Goal: Task Accomplishment & Management: Use online tool/utility

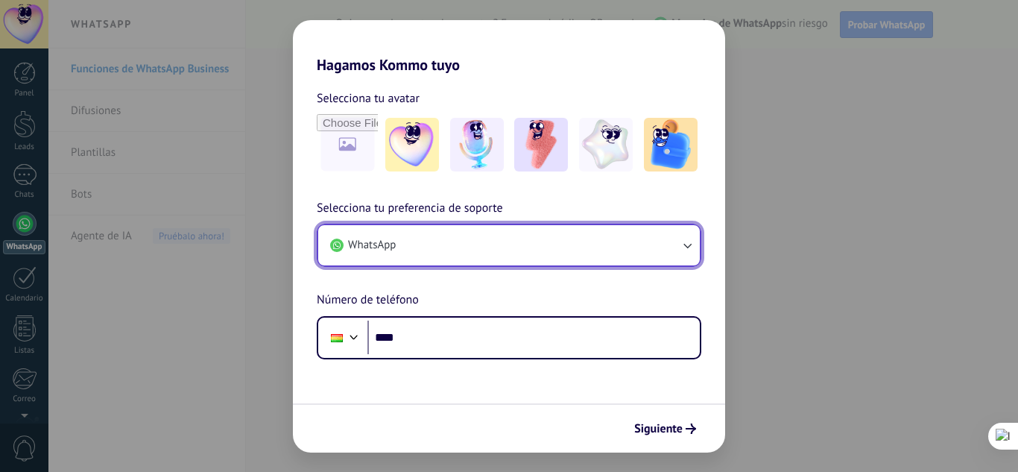
click at [500, 246] on button "WhatsApp" at bounding box center [508, 245] width 381 height 40
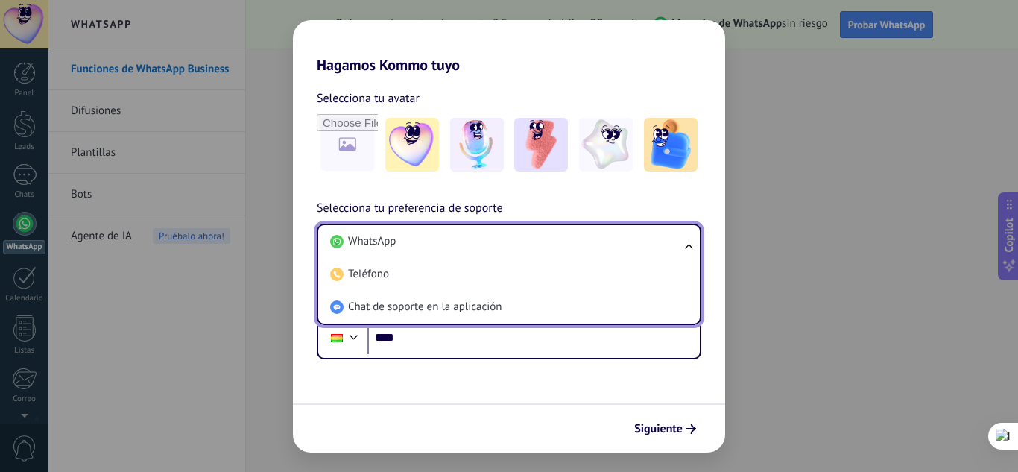
click at [500, 246] on li "WhatsApp" at bounding box center [506, 241] width 364 height 33
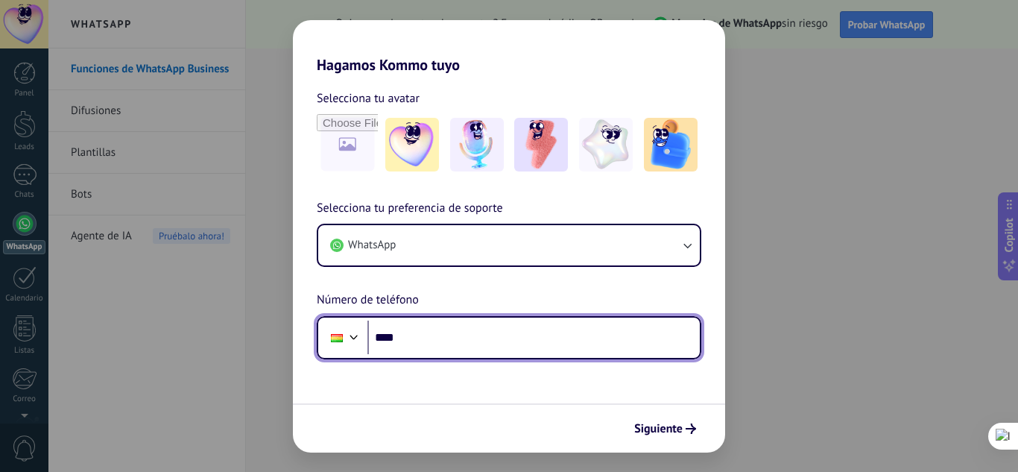
click at [465, 339] on input "****" at bounding box center [533, 337] width 332 height 34
type input "**********"
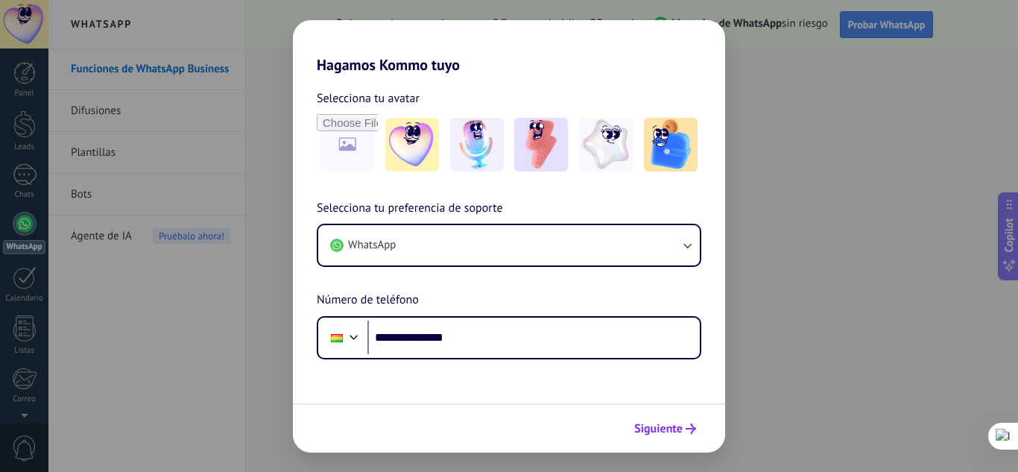
click at [663, 424] on span "Siguiente" at bounding box center [658, 428] width 48 height 10
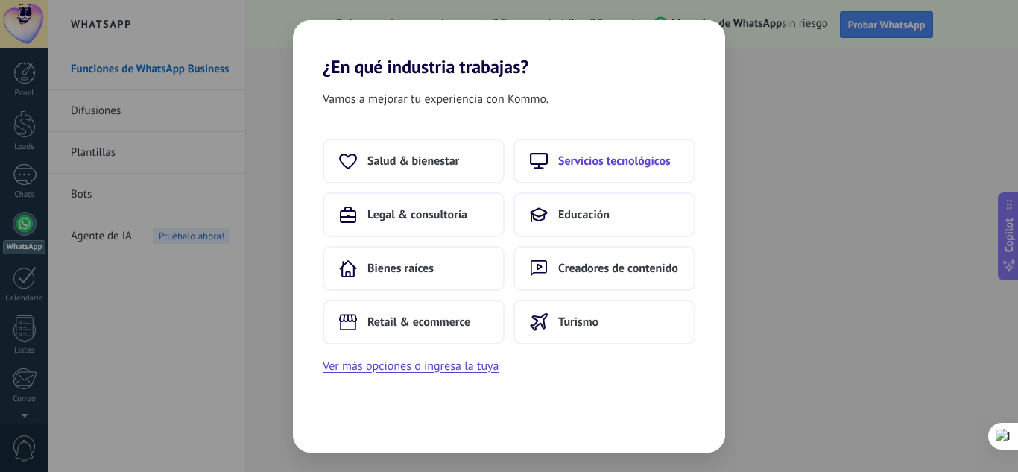
click at [550, 163] on button "Servicios tecnológicos" at bounding box center [604, 161] width 182 height 45
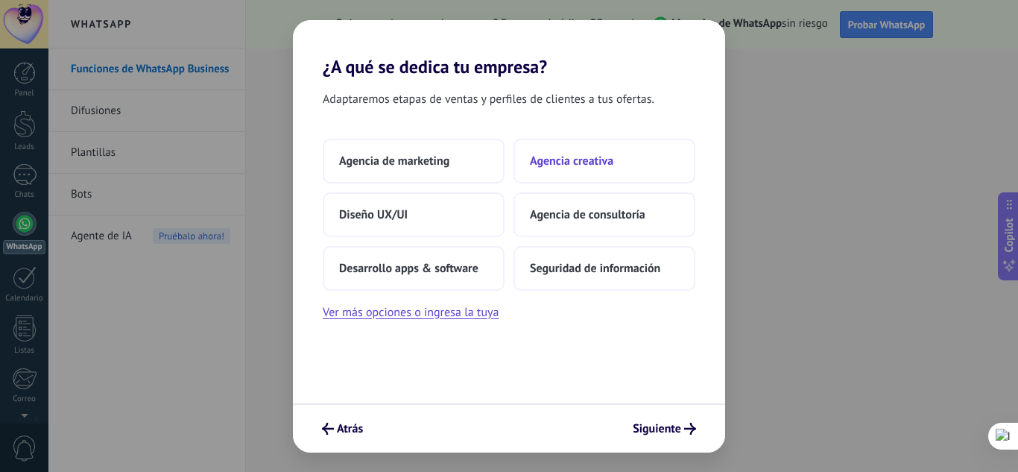
click at [580, 173] on button "Agencia creativa" at bounding box center [604, 161] width 182 height 45
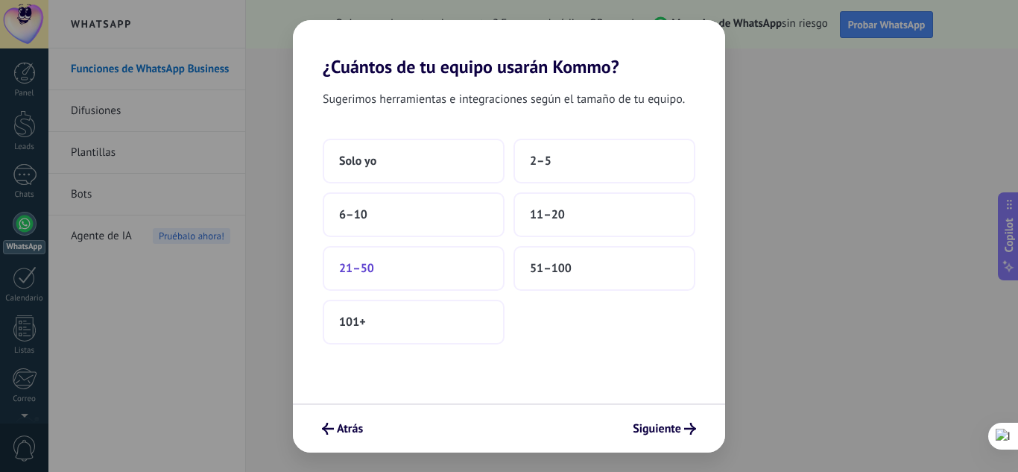
click at [405, 267] on button "21–50" at bounding box center [414, 268] width 182 height 45
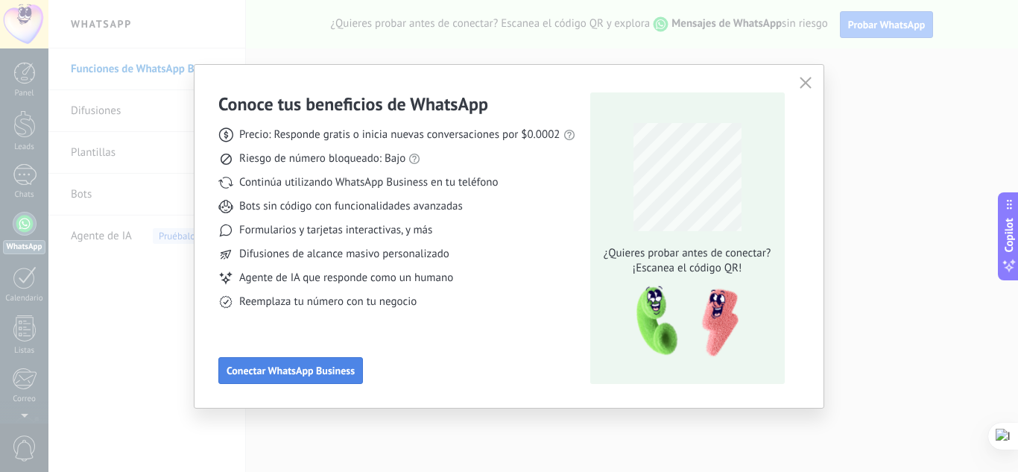
click at [337, 363] on button "Conectar WhatsApp Business" at bounding box center [290, 370] width 145 height 27
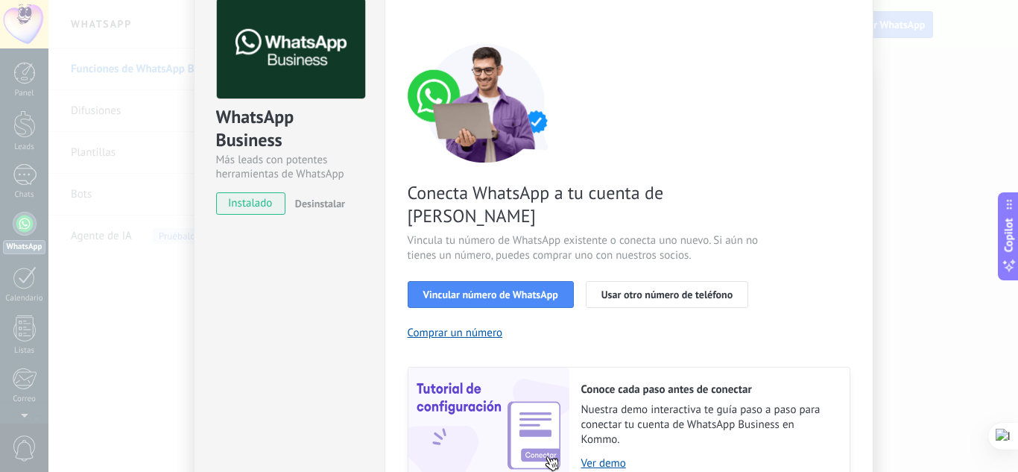
scroll to position [190, 0]
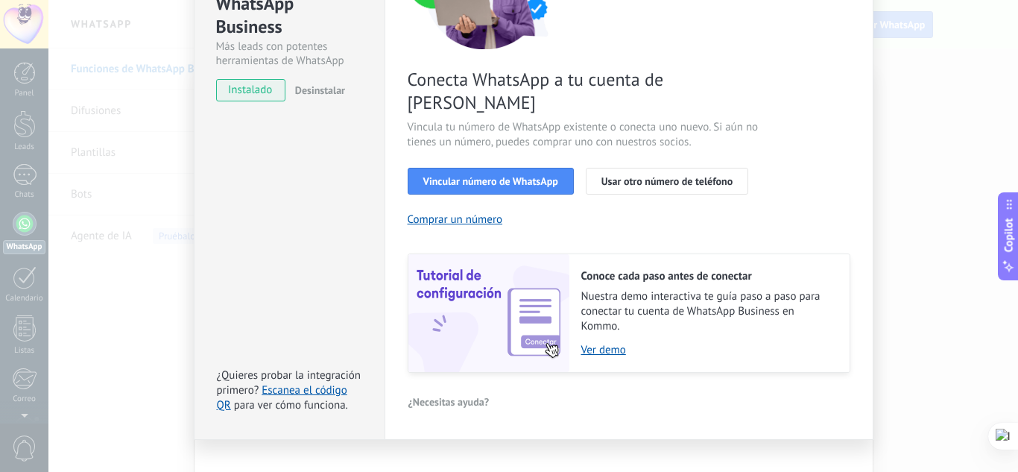
click at [255, 90] on span "instalado" at bounding box center [251, 90] width 68 height 22
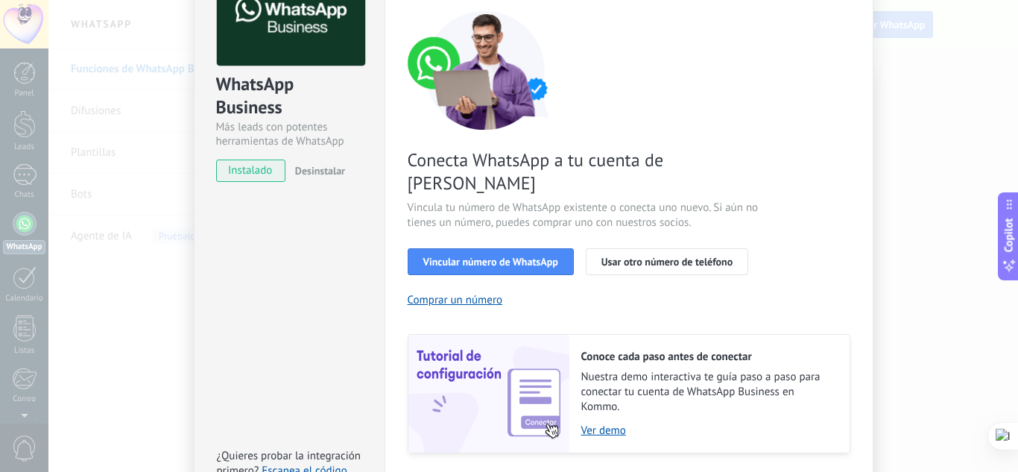
scroll to position [0, 0]
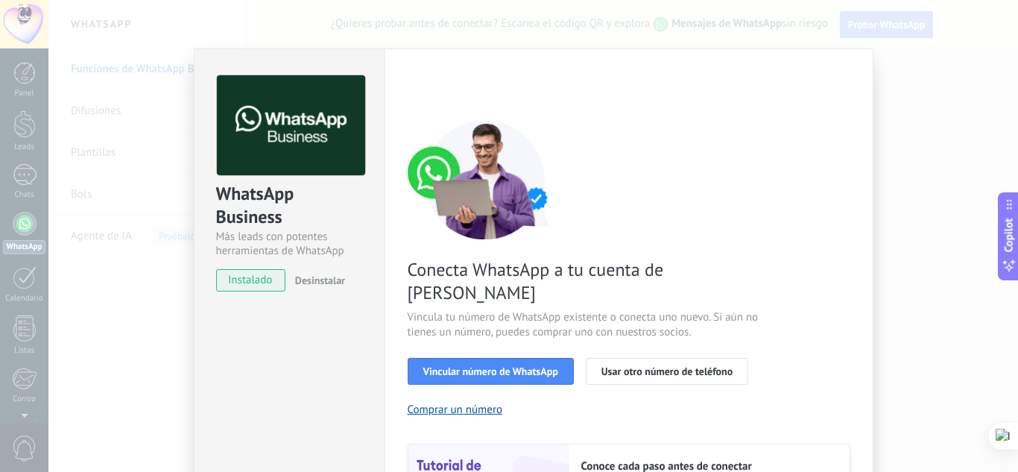
click at [268, 278] on span "instalado" at bounding box center [251, 280] width 68 height 22
click at [261, 279] on span "instalado" at bounding box center [251, 280] width 68 height 22
drag, startPoint x: 261, startPoint y: 280, endPoint x: 338, endPoint y: 312, distance: 83.8
click at [290, 291] on div "WhatsApp Business Más leads con potentes herramientas de WhatsApp instalado Des…" at bounding box center [289, 176] width 190 height 254
click at [545, 366] on span "Vincular número de WhatsApp" at bounding box center [490, 371] width 135 height 10
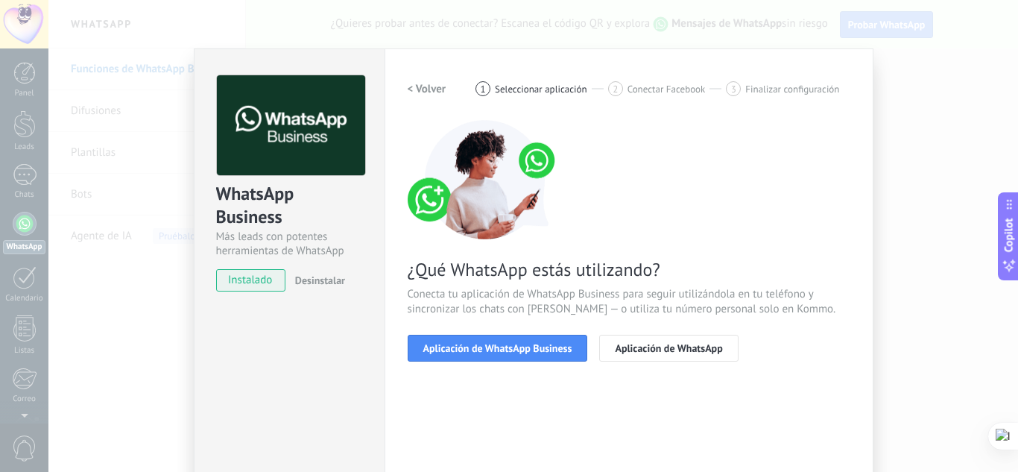
click at [545, 349] on span "Aplicación de WhatsApp Business" at bounding box center [497, 348] width 149 height 10
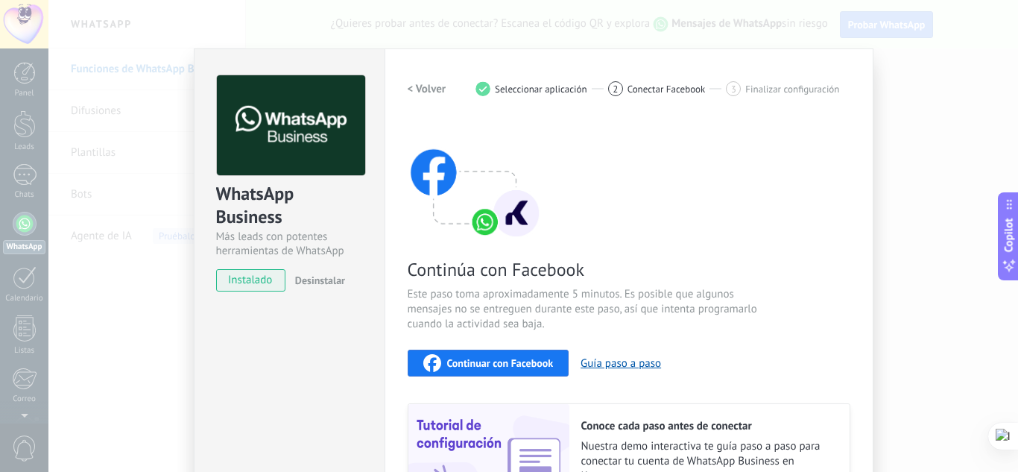
click at [243, 274] on span "instalado" at bounding box center [251, 280] width 68 height 22
click at [527, 89] on span "Seleccionar aplicación" at bounding box center [541, 88] width 92 height 11
click at [622, 361] on button "Guía paso a paso" at bounding box center [620, 363] width 80 height 14
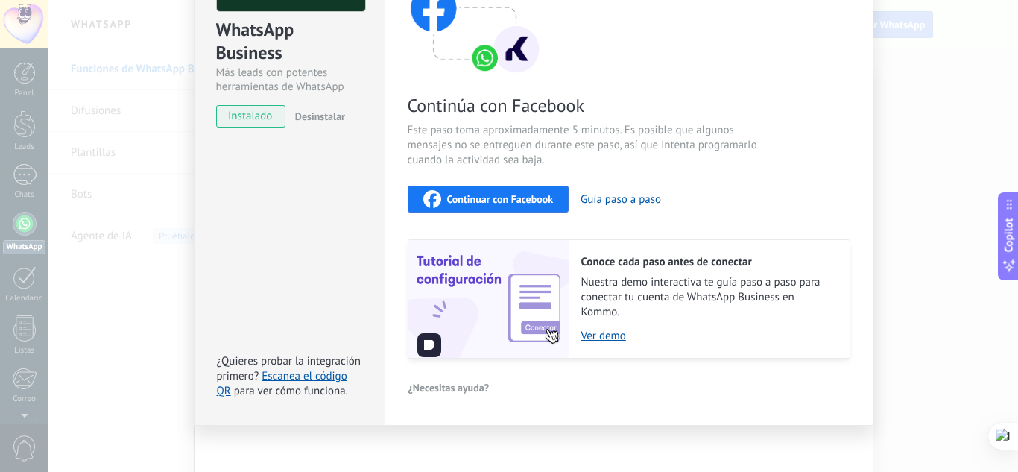
scroll to position [173, 0]
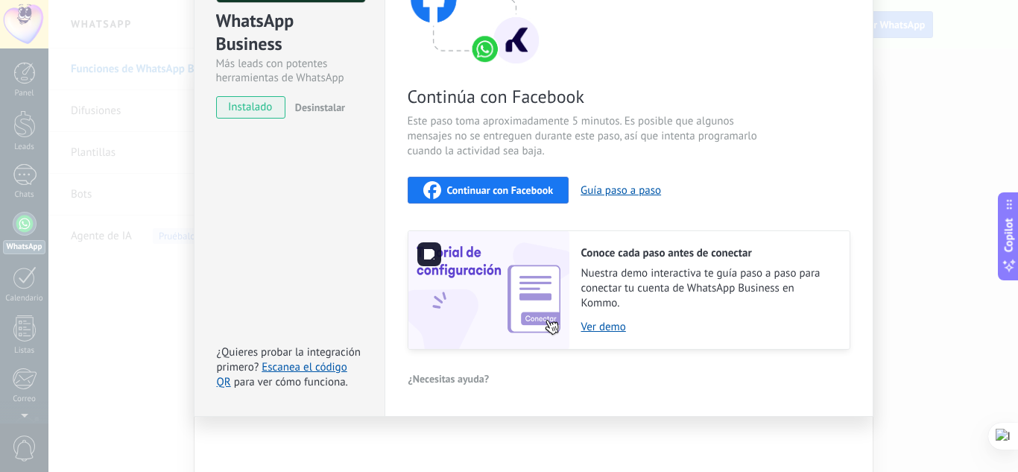
click at [551, 316] on img at bounding box center [488, 290] width 161 height 118
click at [329, 369] on link "Escanea el código QR" at bounding box center [282, 374] width 130 height 29
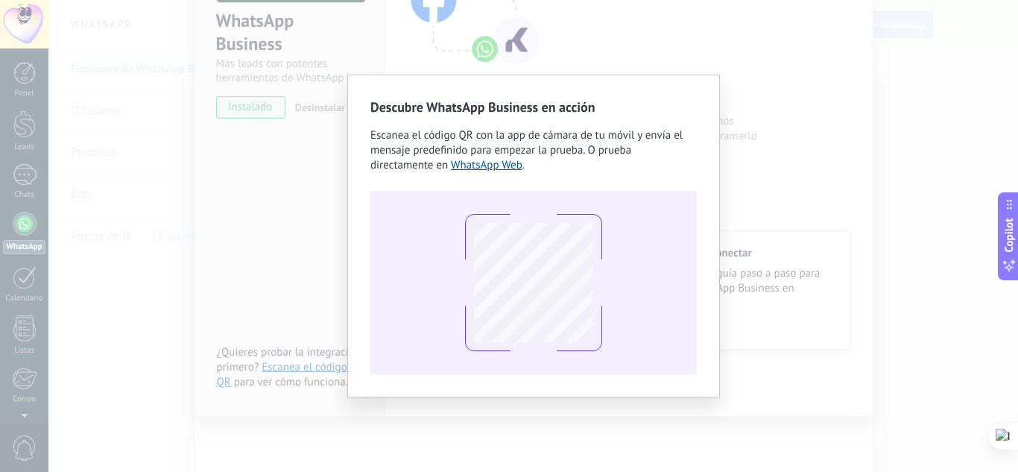
click at [695, 98] on h2 "Descubre WhatsApp Business en acción" at bounding box center [533, 107] width 326 height 19
click at [477, 164] on link "WhatsApp Web" at bounding box center [487, 165] width 72 height 14
click at [688, 167] on div "Escanea el código QR con la app [PERSON_NAME] de tu móvil y envía el mensaje pr…" at bounding box center [533, 150] width 326 height 45
drag, startPoint x: 432, startPoint y: 302, endPoint x: 461, endPoint y: 318, distance: 33.4
click at [432, 302] on div at bounding box center [533, 282] width 326 height 183
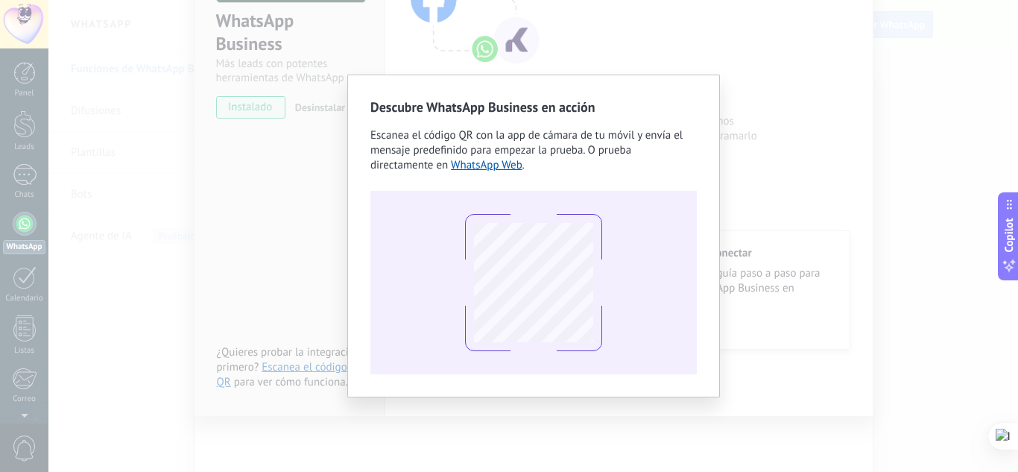
drag, startPoint x: 461, startPoint y: 318, endPoint x: 166, endPoint y: 136, distance: 346.5
click at [435, 307] on div at bounding box center [533, 282] width 326 height 183
drag, startPoint x: 166, startPoint y: 136, endPoint x: 575, endPoint y: 103, distance: 410.3
click at [169, 136] on div "Descubre WhatsApp Business en acción Escanea el código QR con la app [PERSON_NA…" at bounding box center [532, 236] width 969 height 472
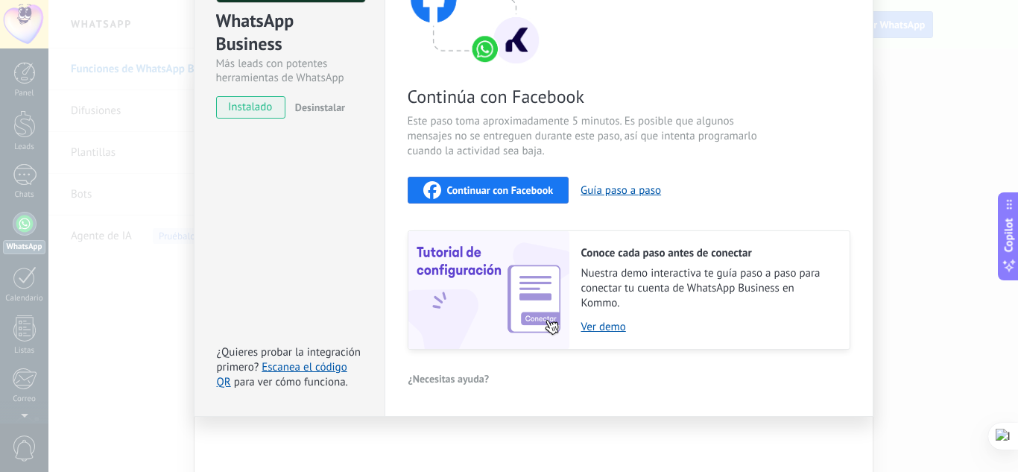
click at [285, 112] on div "instalado Desinstalar" at bounding box center [289, 107] width 147 height 22
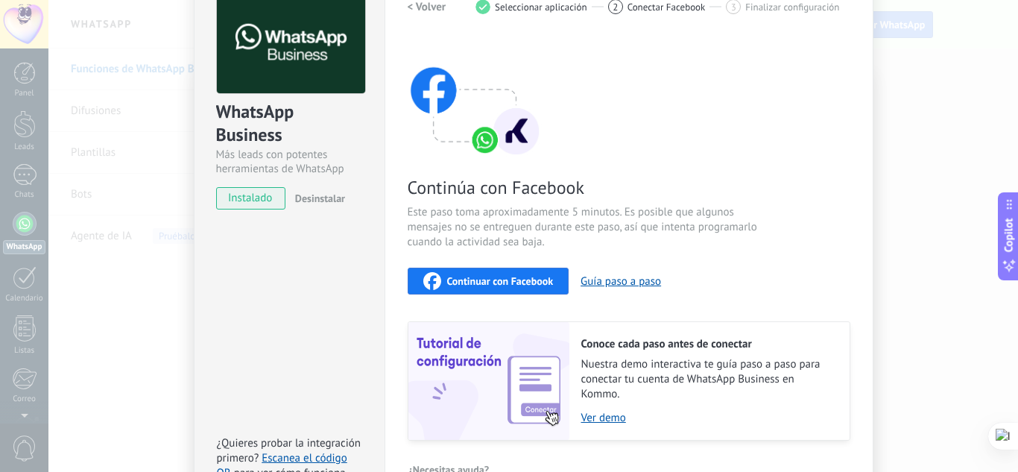
scroll to position [0, 0]
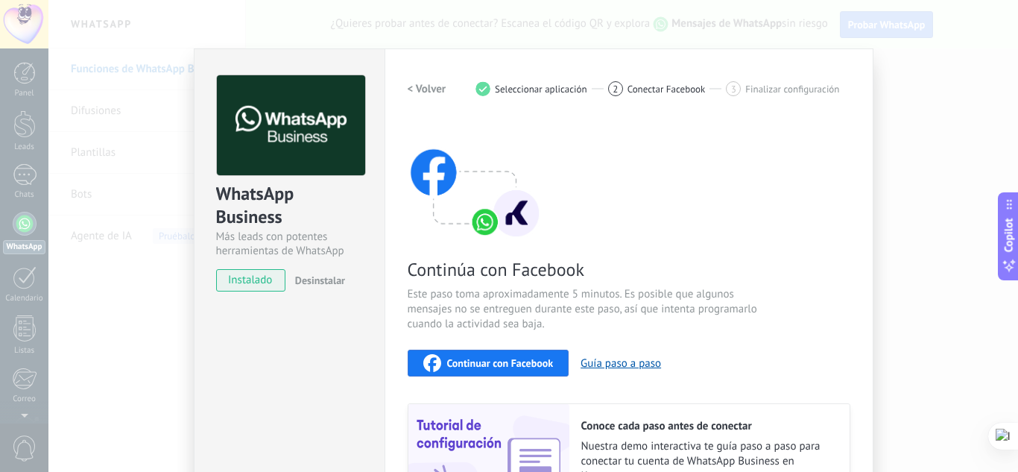
drag, startPoint x: 643, startPoint y: 79, endPoint x: 915, endPoint y: 128, distance: 276.3
click at [646, 79] on div "< Volver 1 Seleccionar aplicación 2 Conectar Facebook 3 Finalizar configuración" at bounding box center [628, 88] width 442 height 27
drag, startPoint x: 783, startPoint y: 86, endPoint x: 782, endPoint y: 98, distance: 11.9
click at [783, 97] on div "< Volver 1 Seleccionar aplicación 2 Conectar Facebook 3 Finalizar configuración" at bounding box center [628, 88] width 442 height 27
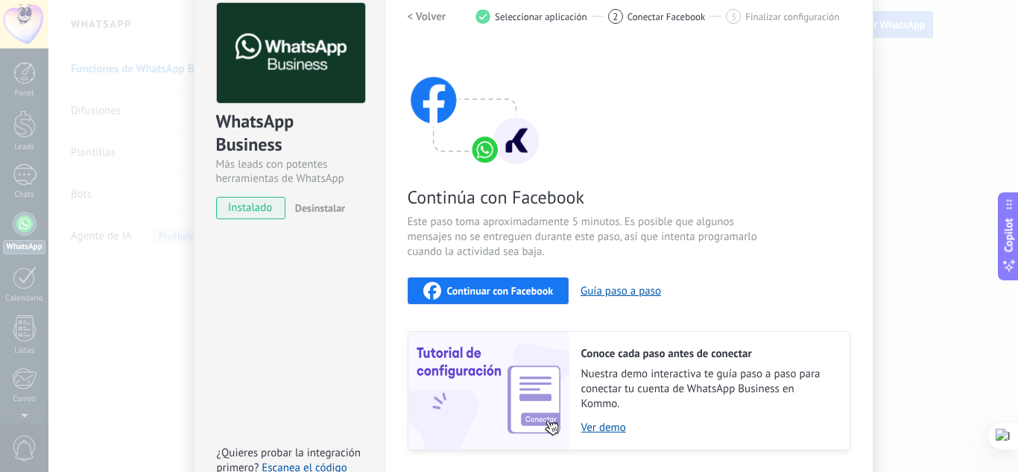
scroll to position [173, 0]
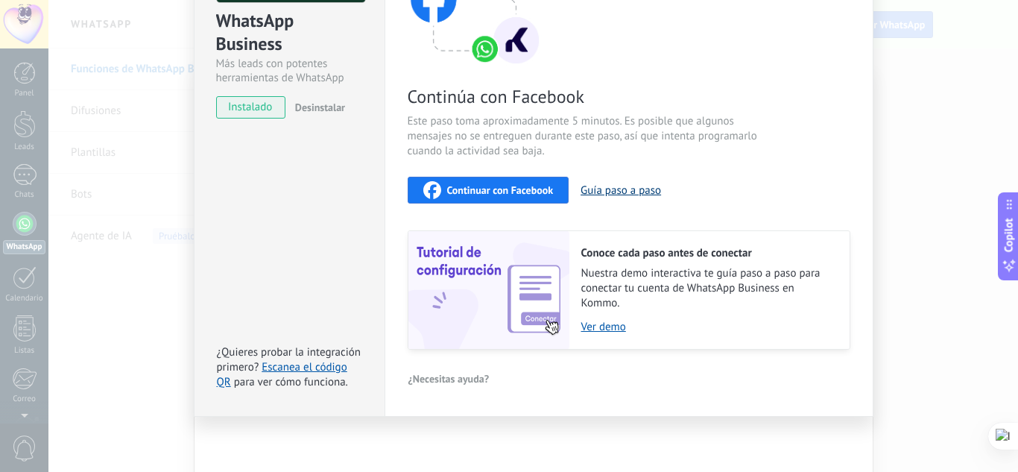
click at [599, 188] on button "Guía paso a paso" at bounding box center [620, 190] width 80 height 14
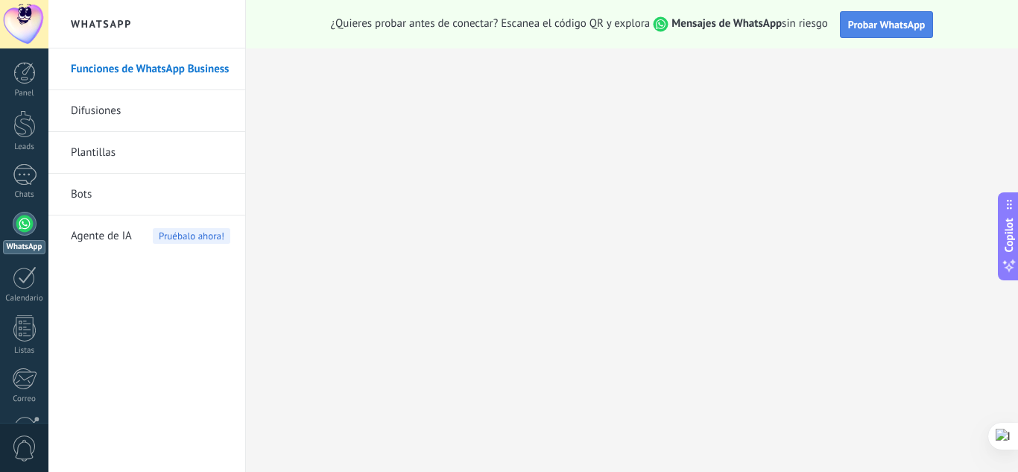
click at [863, 28] on span "Probar WhatsApp" at bounding box center [886, 24] width 77 height 13
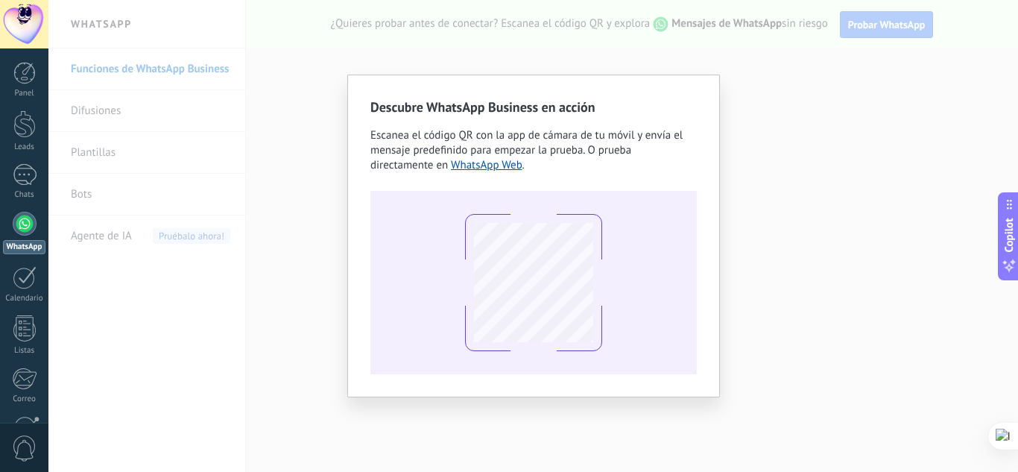
drag, startPoint x: 261, startPoint y: 132, endPoint x: 591, endPoint y: 133, distance: 329.3
click at [263, 132] on div "Descubre WhatsApp Business en acción Escanea el código QR con la app [PERSON_NA…" at bounding box center [532, 236] width 969 height 472
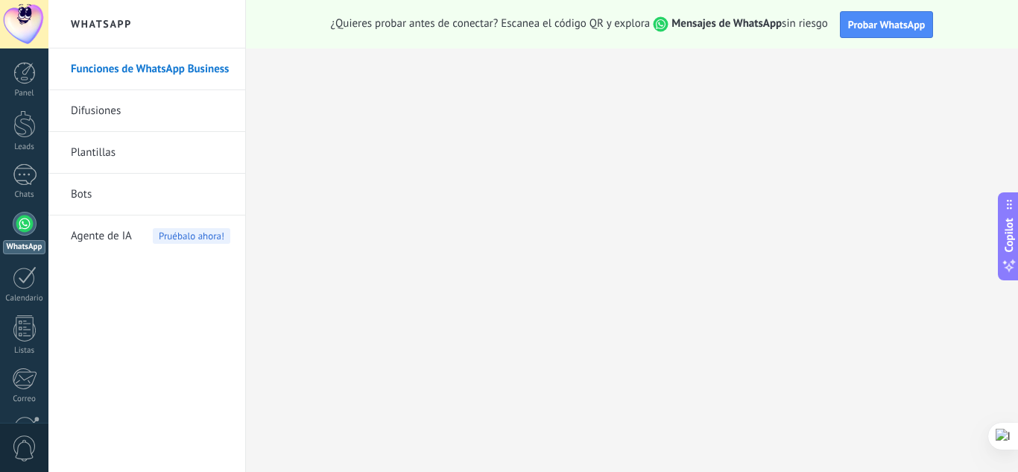
click at [115, 69] on link "Funciones de WhatsApp Business" at bounding box center [150, 69] width 159 height 42
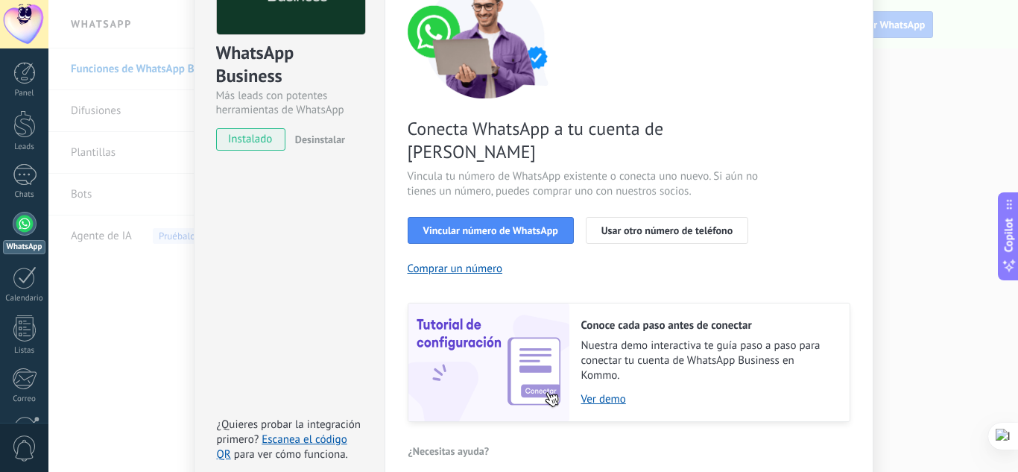
scroll to position [115, 0]
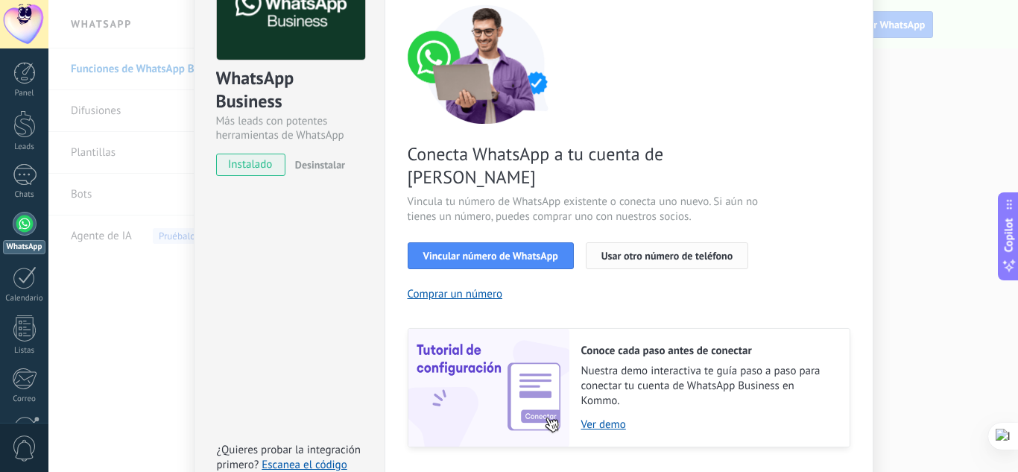
click at [603, 250] on span "Usar otro número de teléfono" at bounding box center [666, 255] width 131 height 10
click at [629, 250] on span "Usar otro número de teléfono" at bounding box center [666, 255] width 131 height 10
click at [509, 250] on span "Vincular número de WhatsApp" at bounding box center [490, 255] width 135 height 10
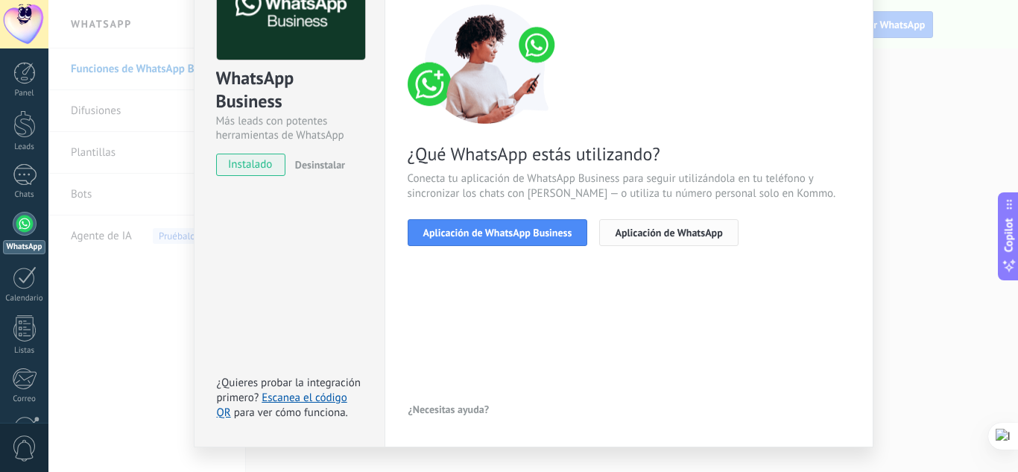
click at [646, 234] on span "Aplicación de WhatsApp" at bounding box center [668, 232] width 107 height 10
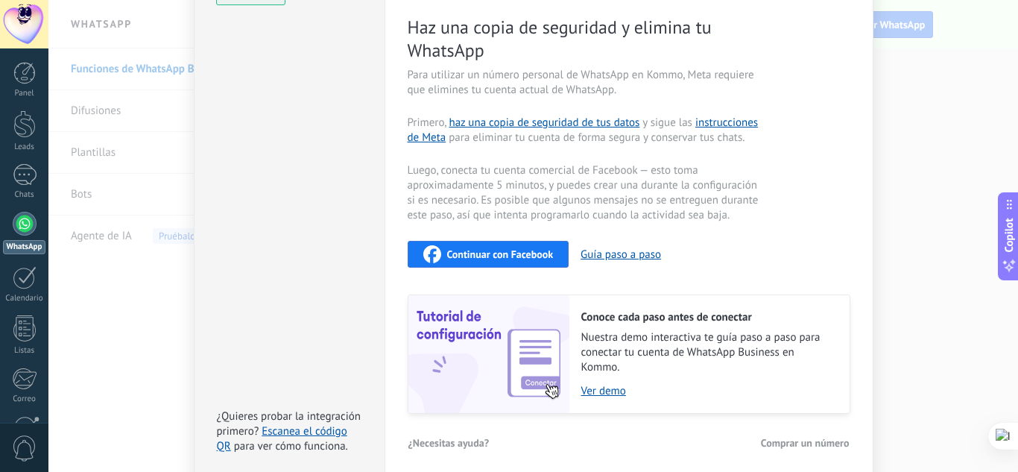
scroll to position [350, 0]
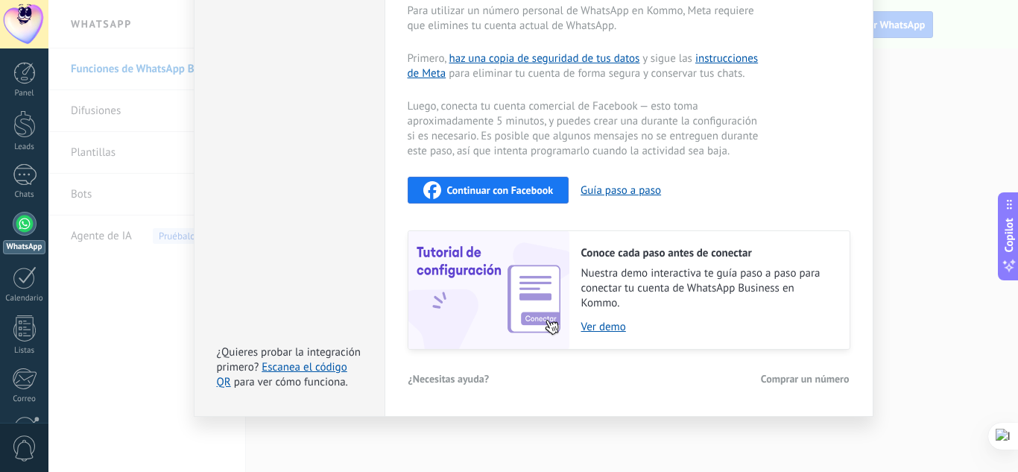
click at [792, 381] on span "Comprar un número" at bounding box center [805, 378] width 89 height 10
click at [309, 365] on link "Escanea el código QR" at bounding box center [282, 374] width 130 height 29
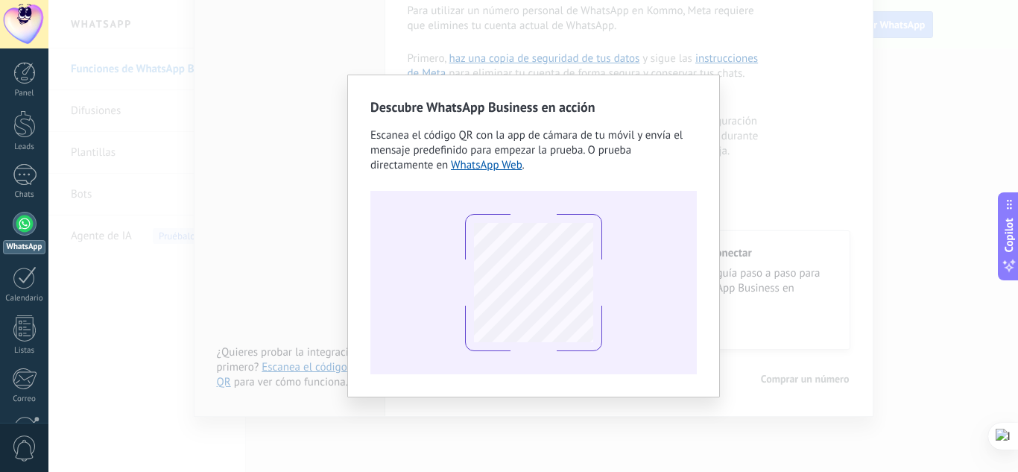
click at [595, 153] on span "Escanea el código QR con la app de cámara de tu móvil y envía el mensaje predef…" at bounding box center [526, 150] width 312 height 44
drag, startPoint x: 603, startPoint y: 218, endPoint x: 615, endPoint y: 222, distance: 13.4
drag, startPoint x: 615, startPoint y: 222, endPoint x: 633, endPoint y: 27, distance: 196.0
click at [633, 27] on div "Descubre WhatsApp Business en acción Escanea el código QR con la app [PERSON_NA…" at bounding box center [532, 236] width 969 height 472
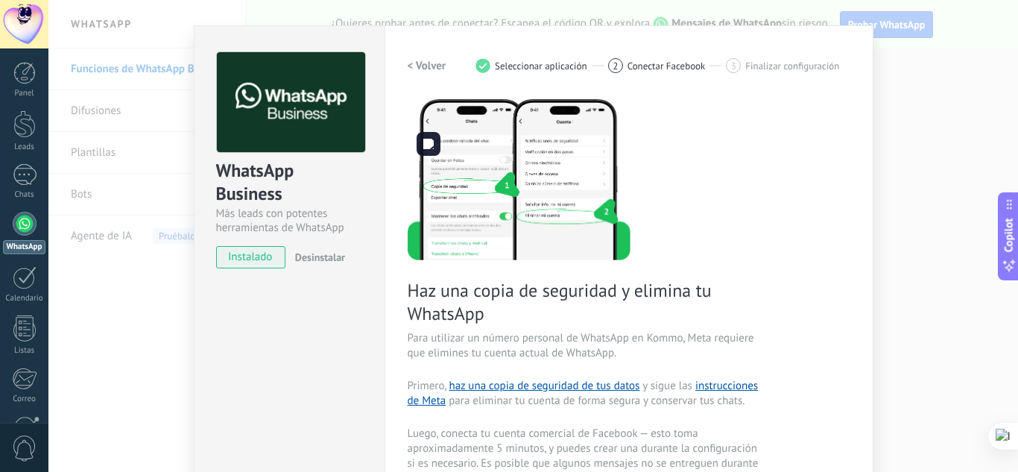
scroll to position [0, 0]
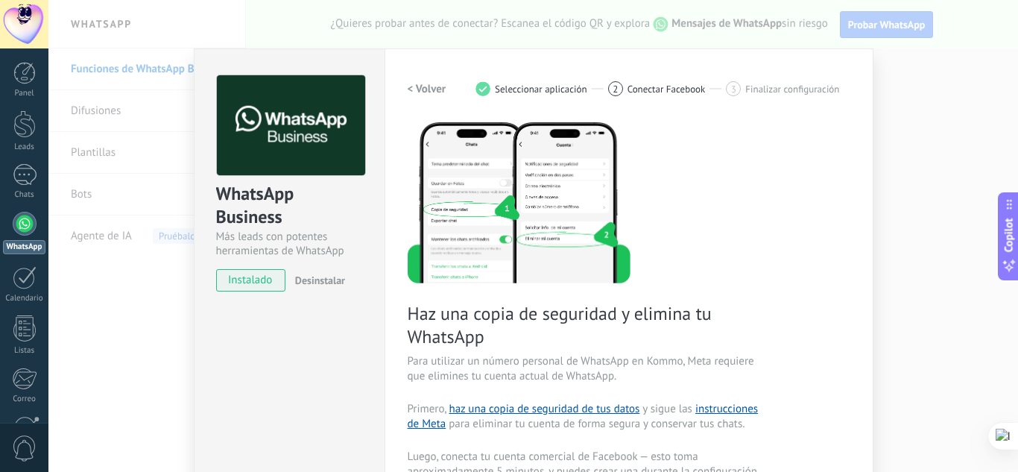
click at [261, 282] on span "instalado" at bounding box center [251, 280] width 68 height 22
click at [476, 404] on link "haz una copia de seguridad de tus datos" at bounding box center [543, 409] width 191 height 14
